Goal: Entertainment & Leisure: Consume media (video, audio)

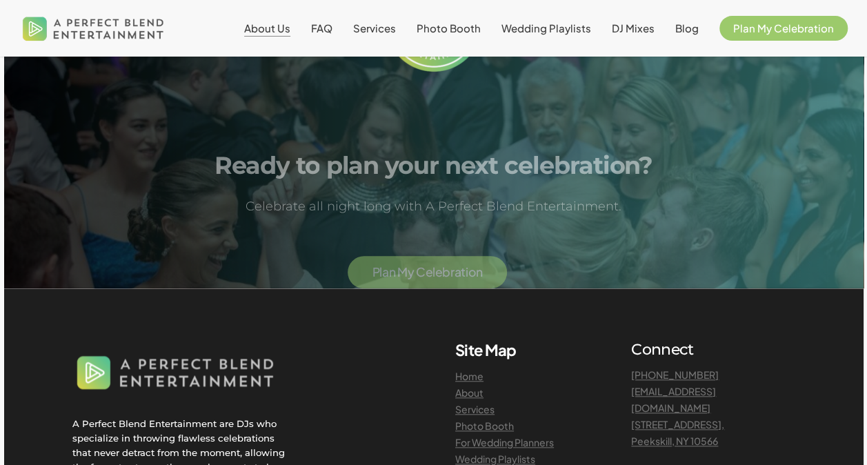
scroll to position [3242, 0]
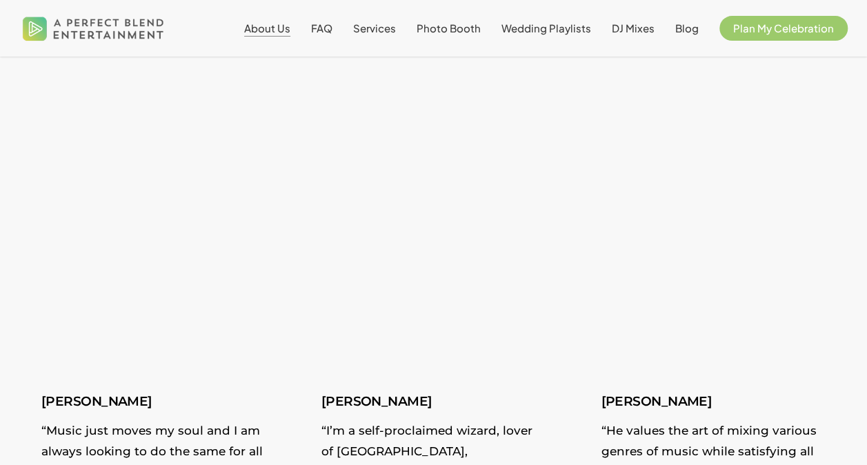
scroll to position [2069, 0]
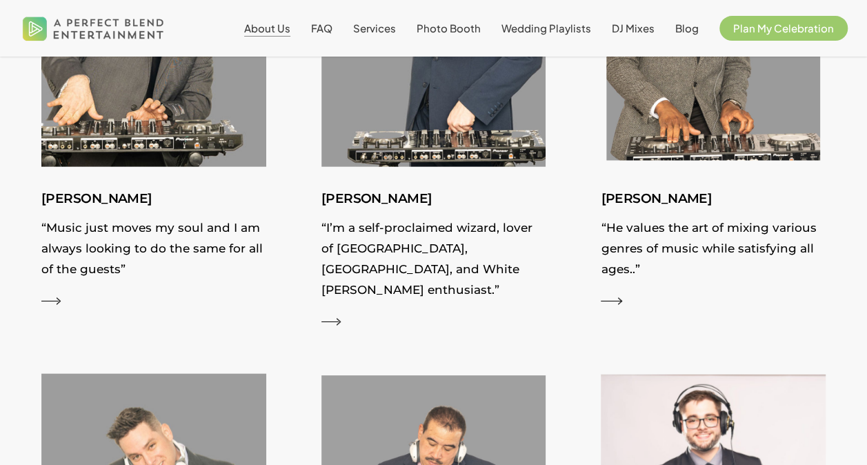
click at [615, 286] on div "Kevin “He values the art of mixing various genres of music while satisfying all…" at bounding box center [713, 247] width 225 height 119
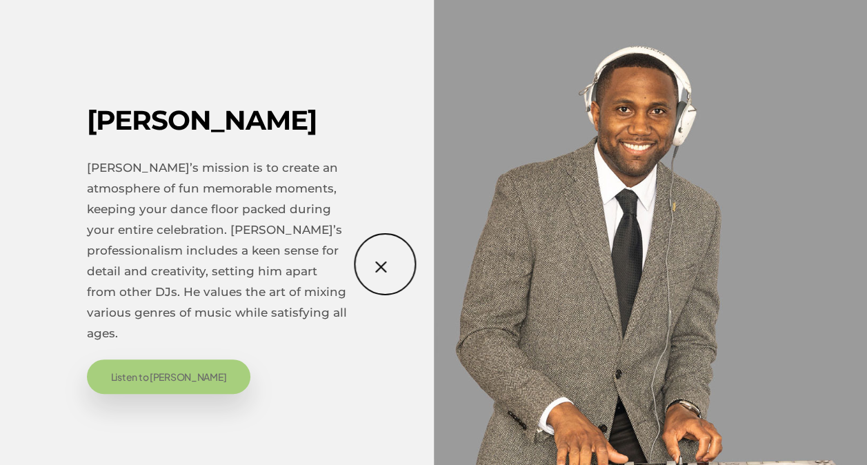
scroll to position [2138, 0]
click at [154, 390] on link "Listen to Kevin" at bounding box center [169, 376] width 164 height 34
